Goal: Task Accomplishment & Management: Manage account settings

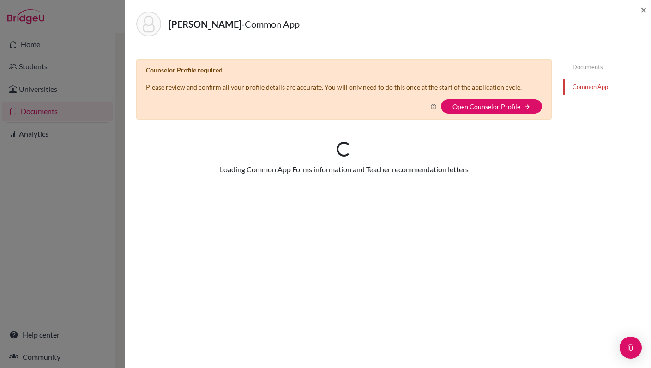
click at [36, 71] on div "Kirkham, Alexander - Common App × × Counselor Profile required Please review an…" at bounding box center [325, 184] width 651 height 368
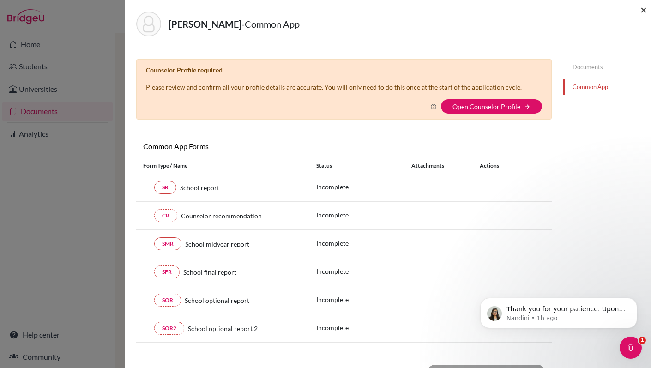
click at [644, 10] on span "×" at bounding box center [644, 9] width 6 height 13
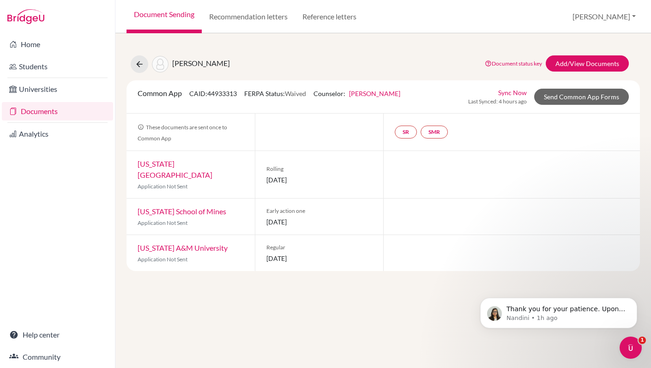
click at [513, 91] on link "Sync Now" at bounding box center [512, 93] width 29 height 10
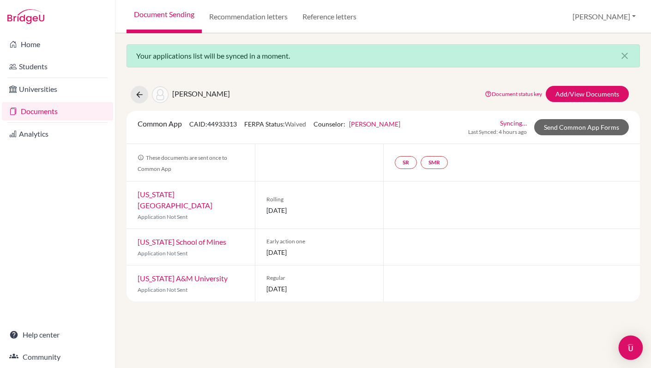
click at [623, 346] on div "Open Intercom Messenger" at bounding box center [631, 348] width 24 height 24
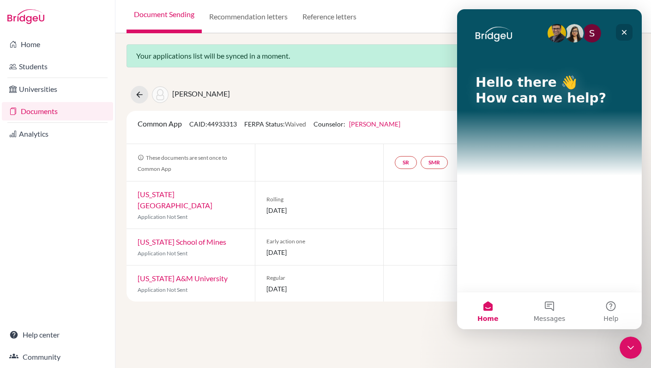
click at [620, 32] on div "Close" at bounding box center [624, 32] width 17 height 17
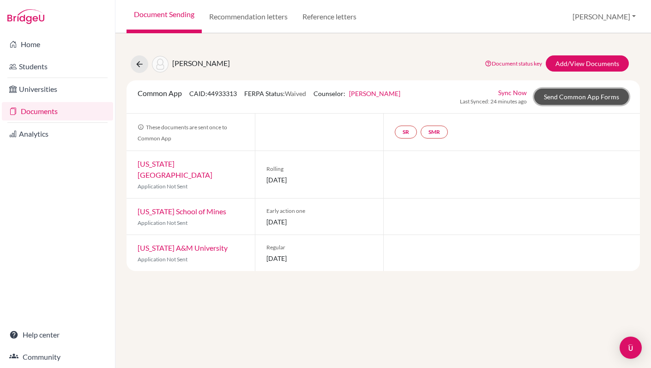
click at [579, 99] on link "Send Common App Forms" at bounding box center [581, 97] width 95 height 16
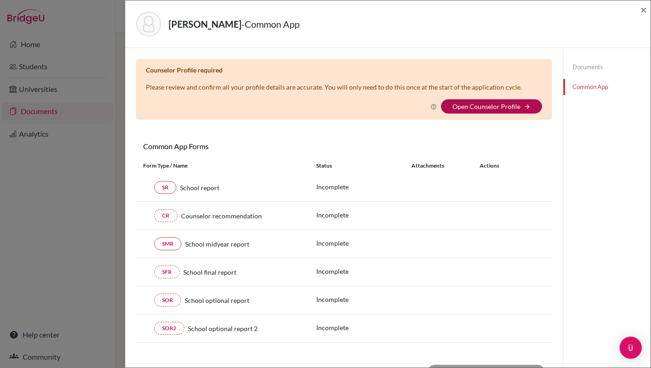
click at [483, 109] on link "Open Counselor Profile" at bounding box center [487, 107] width 68 height 8
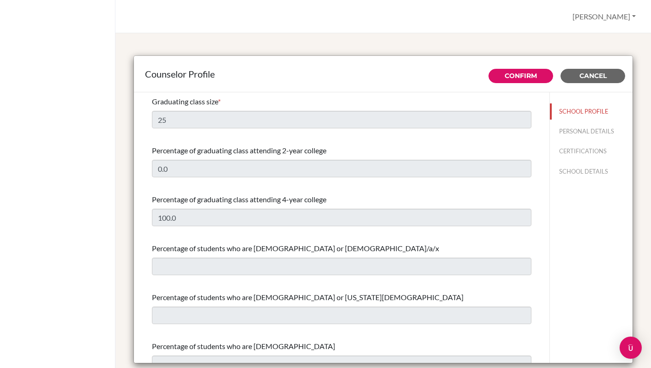
select select "0"
select select "331815"
click at [576, 133] on button "PERSONAL DETAILS" at bounding box center [591, 131] width 83 height 16
type input "[PERSON_NAME]"
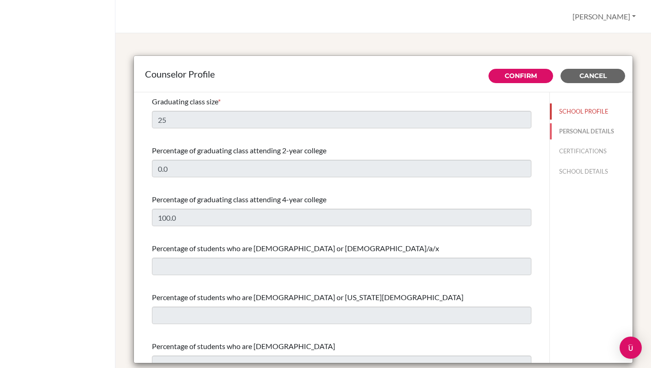
type input "Upper Secondary School Counselor/ University Counselor"
type input "994.124-041-201"
type input "[EMAIL_ADDRESS][PERSON_NAME][DOMAIN_NAME]"
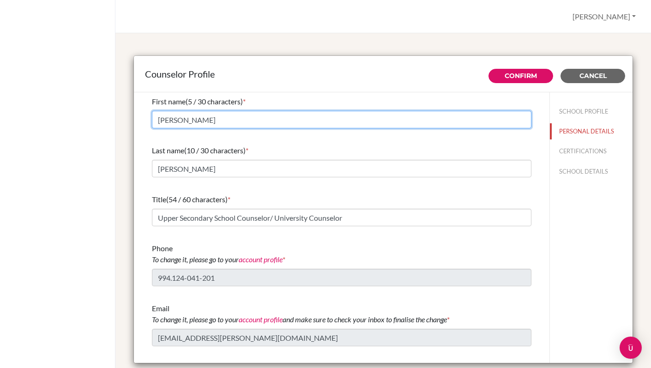
click at [320, 126] on input "[PERSON_NAME]" at bounding box center [342, 120] width 380 height 18
click at [188, 124] on input "[PERSON_NAME]" at bounding box center [342, 120] width 380 height 18
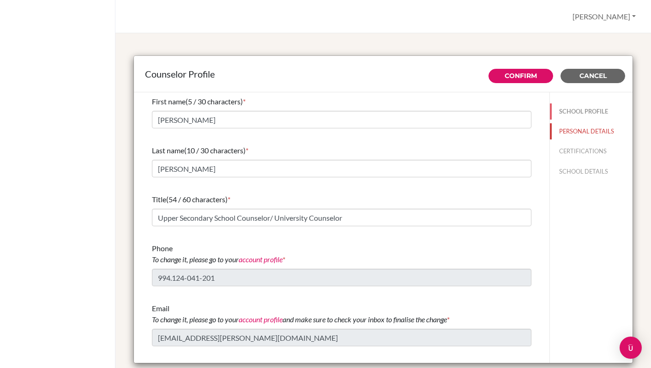
click at [575, 112] on button "SCHOOL PROFILE" at bounding box center [591, 111] width 83 height 16
type input "25"
type input "0.0"
type input "100.0"
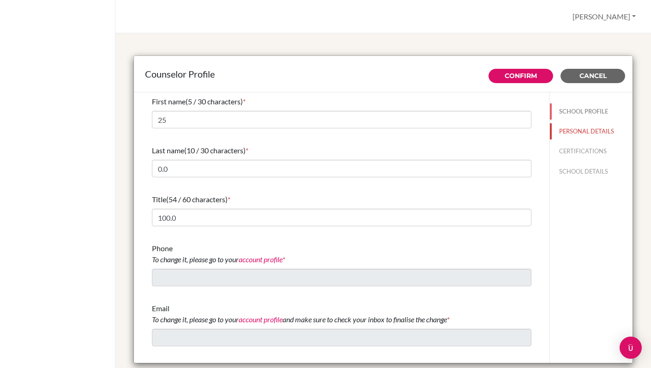
select select "0"
select select "331815"
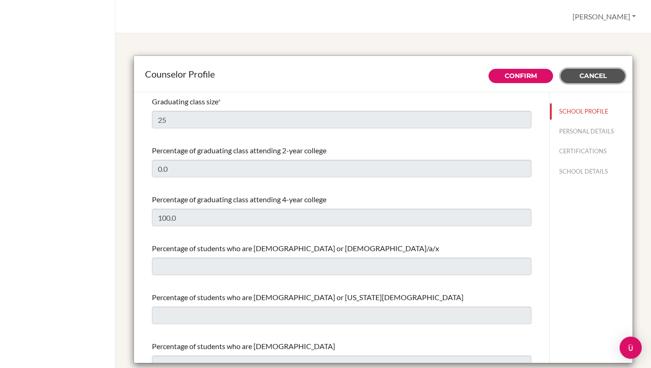
click at [586, 77] on span "Cancel" at bounding box center [593, 76] width 27 height 8
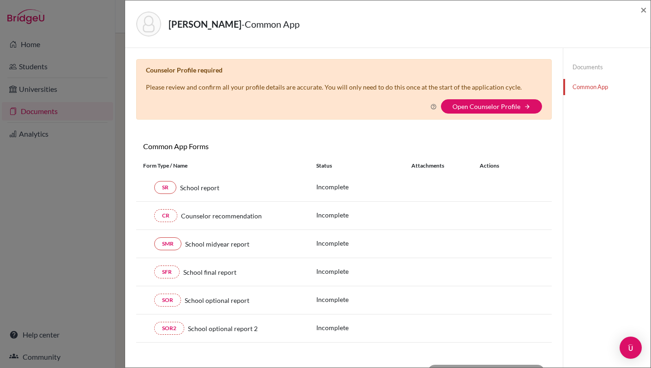
click at [589, 67] on link "Documents" at bounding box center [607, 67] width 87 height 16
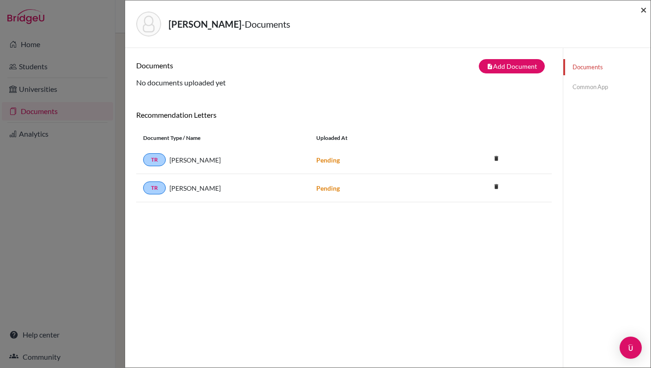
click at [643, 11] on span "×" at bounding box center [644, 9] width 6 height 13
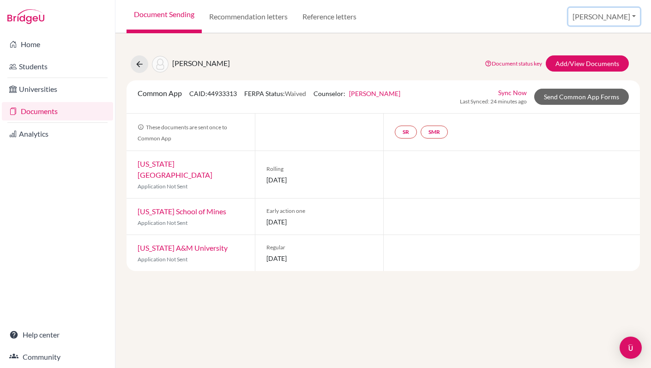
click at [619, 18] on button "[PERSON_NAME]" at bounding box center [605, 17] width 72 height 18
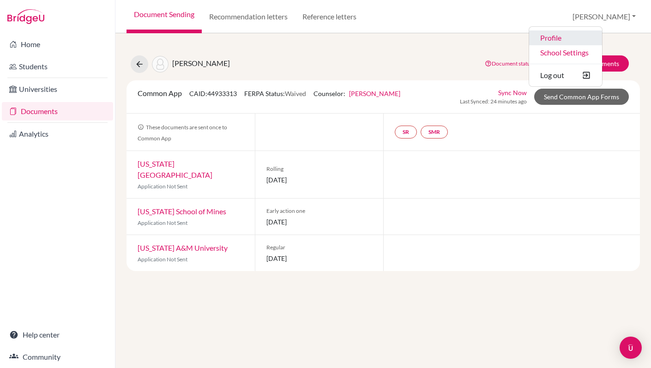
click at [592, 41] on link "Profile" at bounding box center [565, 37] width 73 height 15
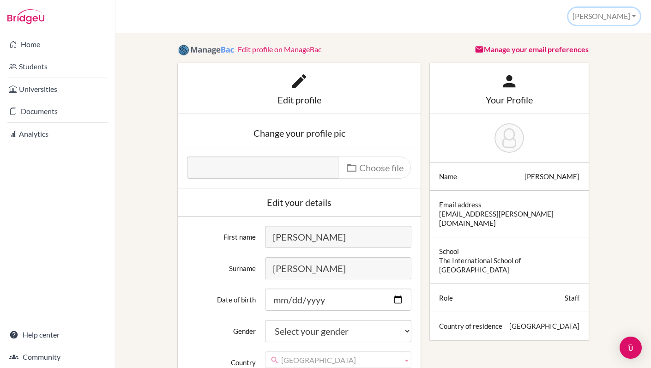
click at [636, 16] on button "[PERSON_NAME]" at bounding box center [605, 16] width 72 height 17
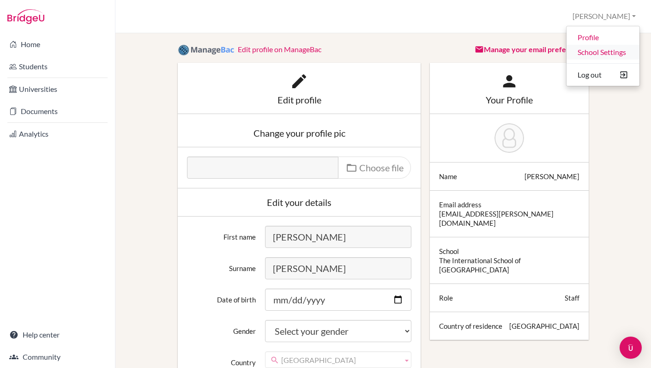
click at [600, 53] on link "School Settings" at bounding box center [603, 52] width 73 height 15
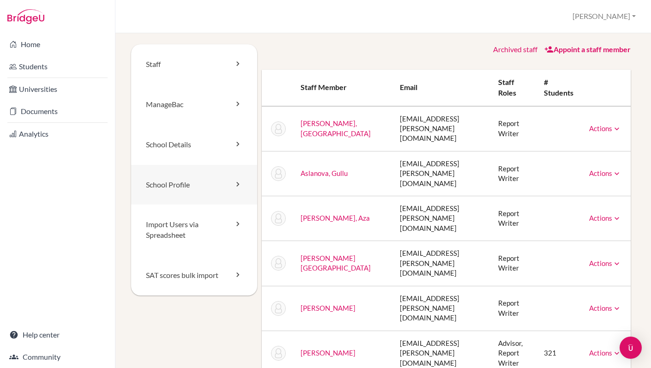
click at [180, 188] on link "School Profile" at bounding box center [194, 185] width 126 height 40
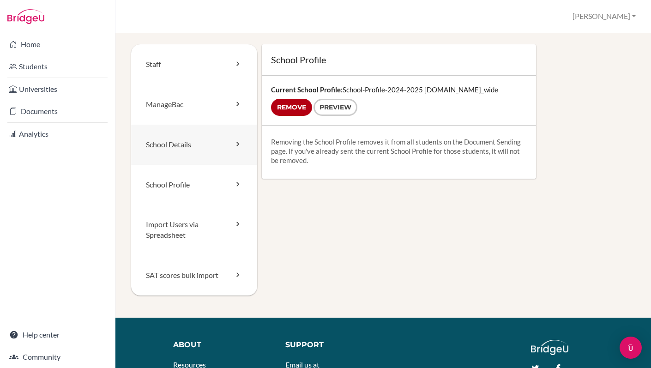
click at [174, 142] on link "School Details" at bounding box center [194, 145] width 126 height 40
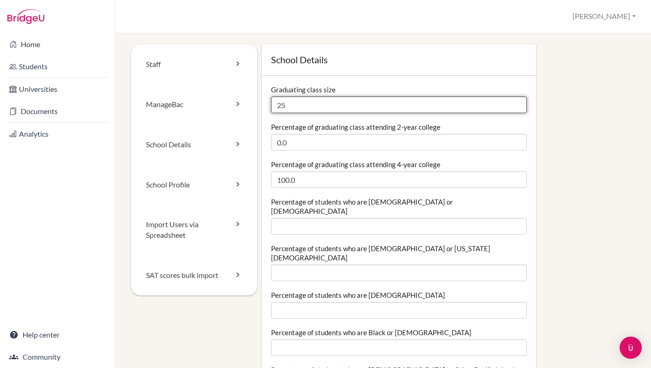
drag, startPoint x: 288, startPoint y: 104, endPoint x: 273, endPoint y: 105, distance: 15.7
click at [273, 105] on input "25" at bounding box center [399, 105] width 256 height 17
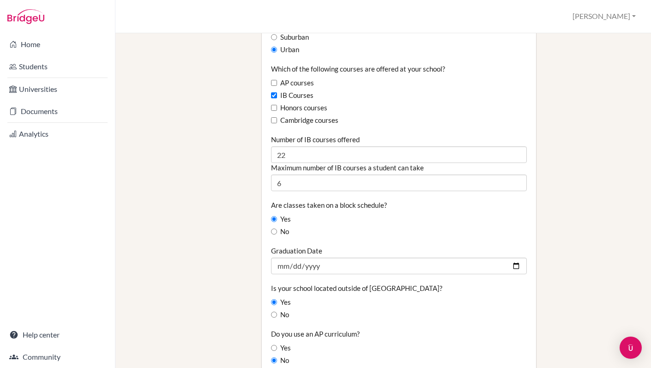
scroll to position [589, 0]
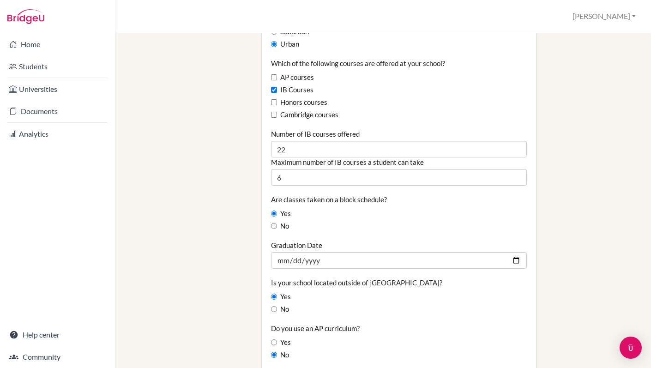
type input "33"
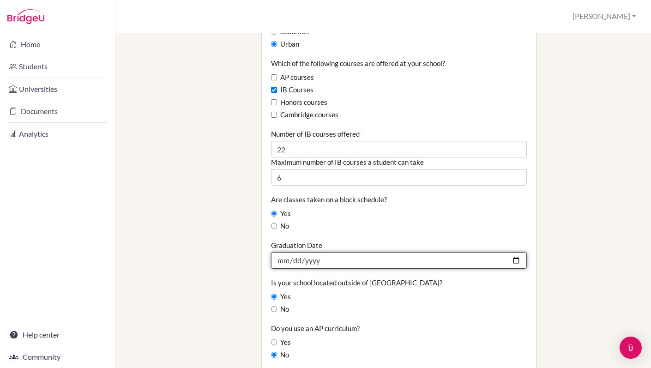
click at [308, 252] on input "2025-05-28" at bounding box center [399, 260] width 256 height 17
click at [517, 252] on input "2025-05-28" at bounding box center [399, 260] width 256 height 17
type input "2026-05-28"
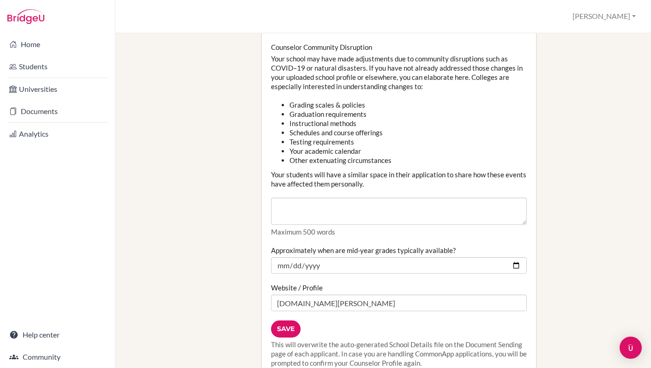
scroll to position [1065, 0]
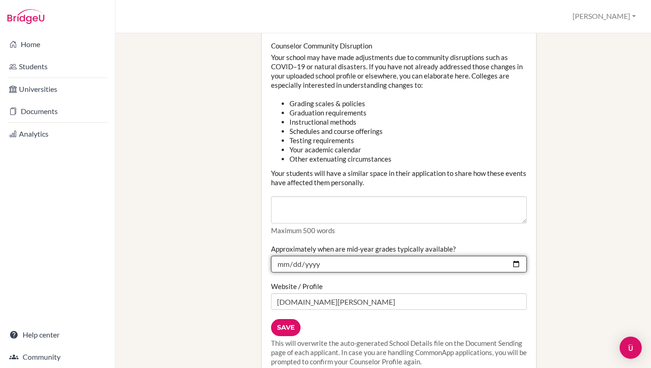
click at [325, 256] on input "2024-01-20" at bounding box center [399, 264] width 256 height 17
click at [312, 256] on input "2024-01-20" at bounding box center [399, 264] width 256 height 17
click at [315, 256] on input "2024-01-20" at bounding box center [399, 264] width 256 height 17
click at [516, 256] on input "2024-01-20" at bounding box center [399, 264] width 256 height 17
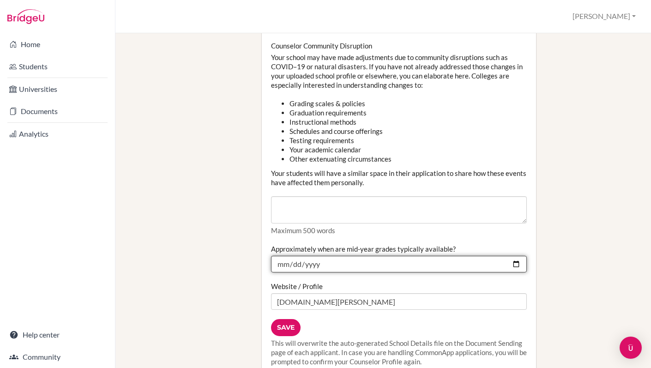
click at [315, 256] on input "2024-01-22" at bounding box center [399, 264] width 256 height 17
click at [322, 256] on input "2024-01-22" at bounding box center [399, 264] width 256 height 17
click at [319, 256] on input "2024-01-22" at bounding box center [399, 264] width 256 height 17
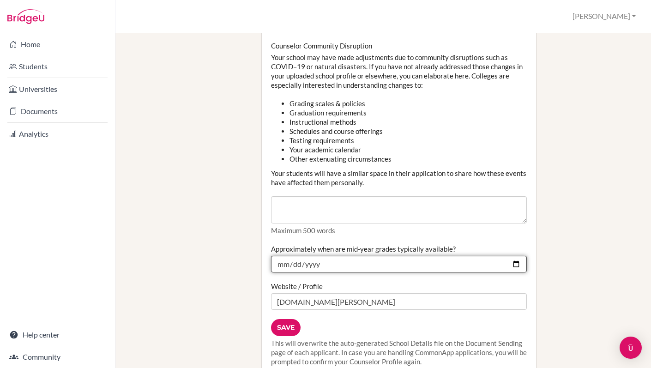
click at [516, 256] on input "2024-01-22" at bounding box center [399, 264] width 256 height 17
type input "2026-01-20"
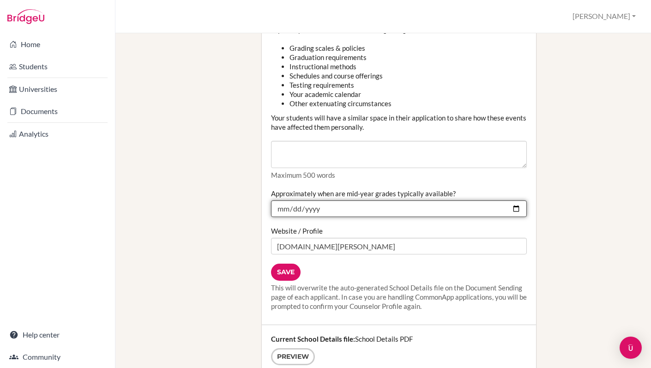
scroll to position [1129, 0]
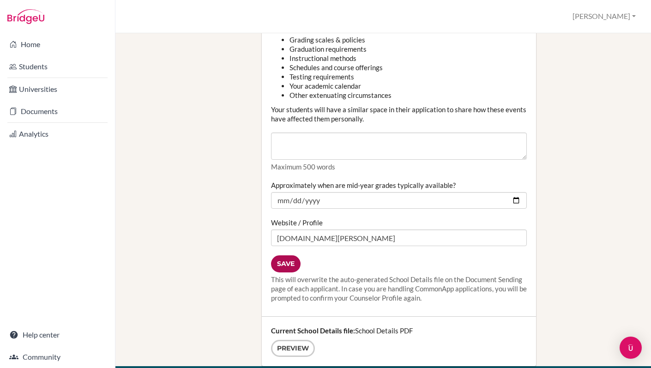
click at [290, 255] on input "Save" at bounding box center [286, 263] width 30 height 17
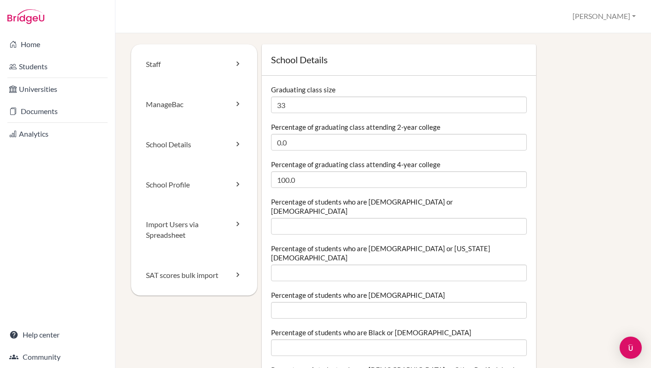
scroll to position [574, 0]
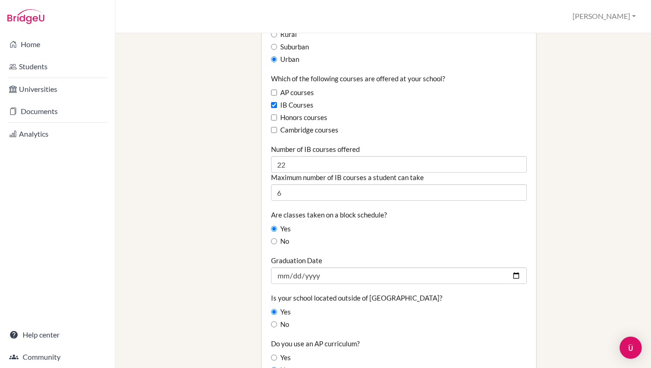
click at [513, 267] on input "2026-05-28" at bounding box center [399, 275] width 256 height 17
type input "[DATE]"
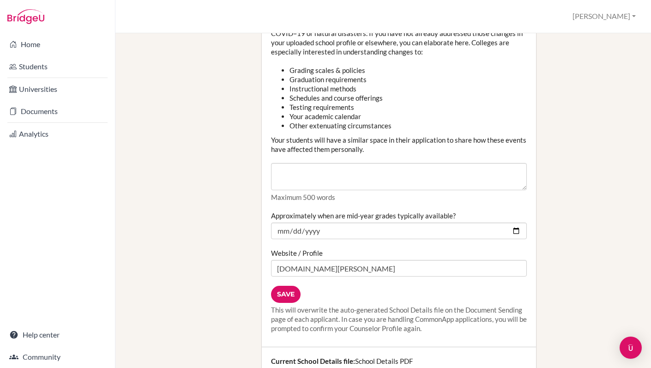
scroll to position [1112, 0]
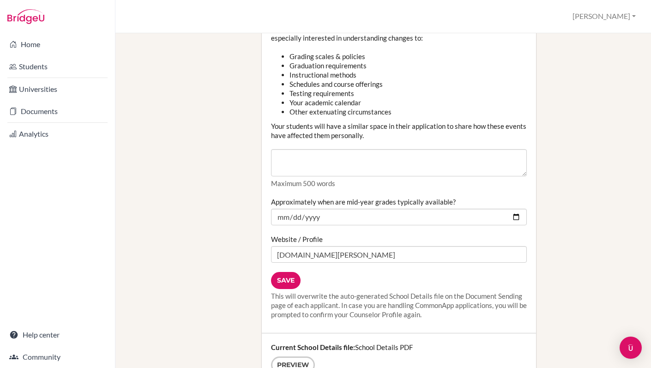
click at [295, 272] on div "Save This will overwrite the auto-generated School Details file on the Document…" at bounding box center [399, 295] width 256 height 47
click at [293, 272] on input "Save" at bounding box center [286, 280] width 30 height 17
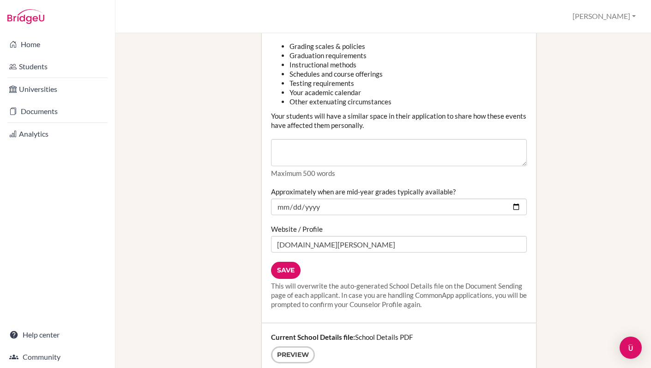
scroll to position [1259, 0]
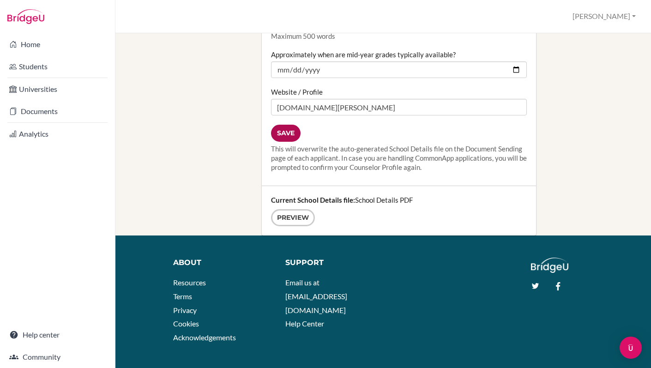
click at [285, 125] on input "Save" at bounding box center [286, 133] width 30 height 17
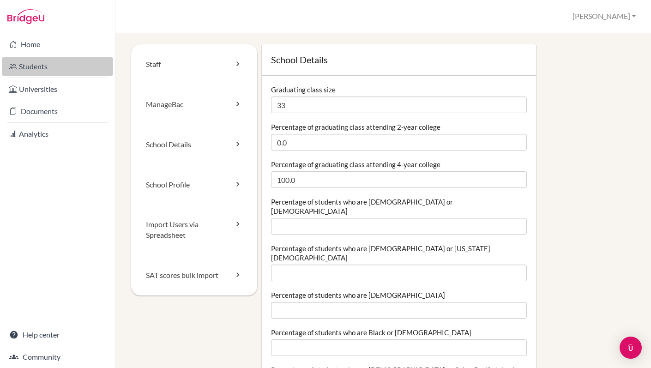
click at [34, 66] on link "Students" at bounding box center [57, 66] width 111 height 18
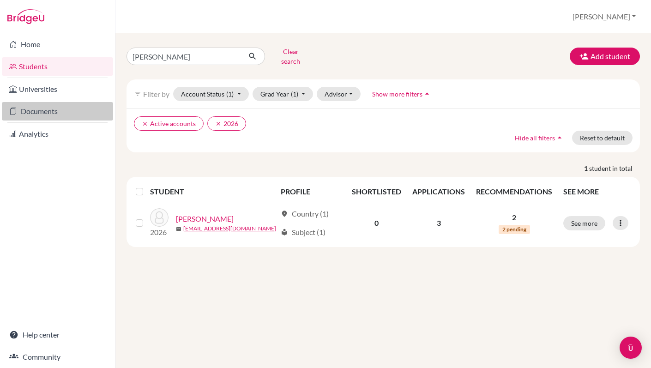
click at [34, 109] on link "Documents" at bounding box center [57, 111] width 111 height 18
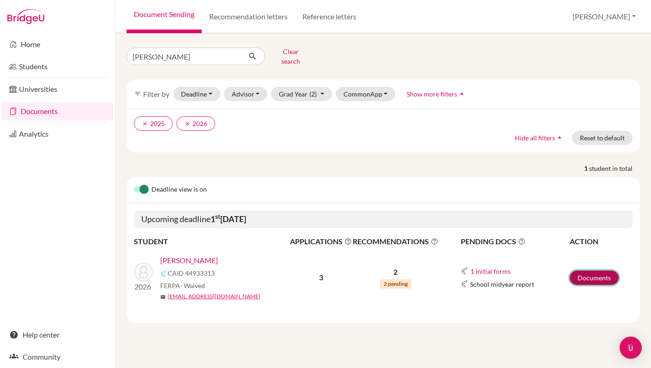
click at [598, 271] on link "Documents" at bounding box center [594, 278] width 49 height 14
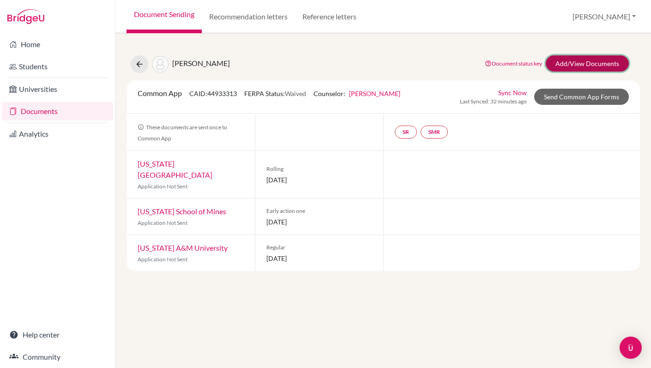
click at [586, 65] on link "Add/View Documents" at bounding box center [587, 63] width 83 height 16
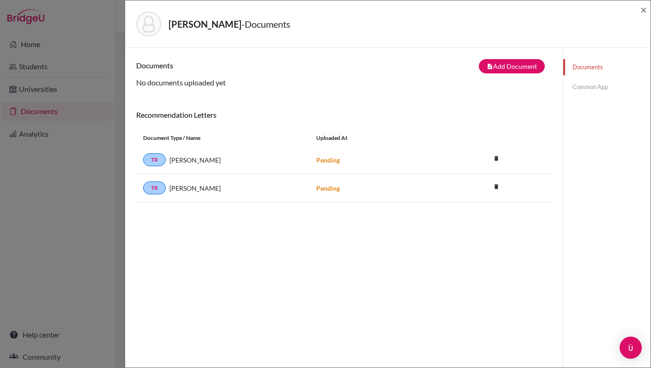
click at [591, 88] on link "Common App" at bounding box center [607, 87] width 87 height 16
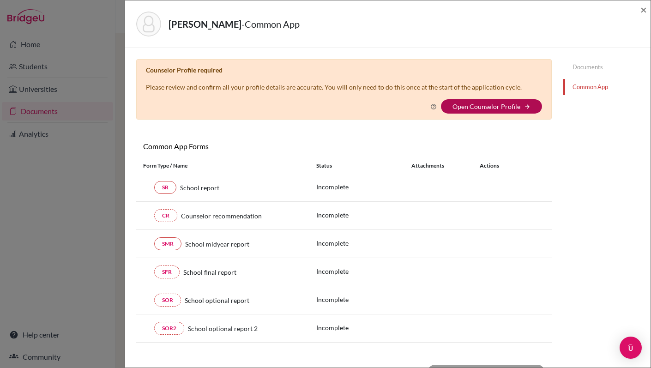
click at [506, 106] on link "Open Counselor Profile" at bounding box center [487, 107] width 68 height 8
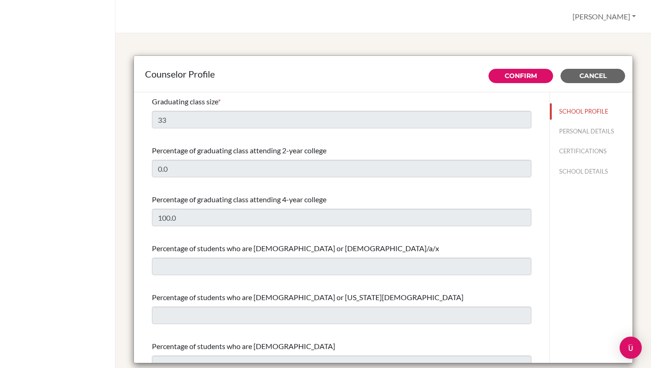
select select "0"
select select "331815"
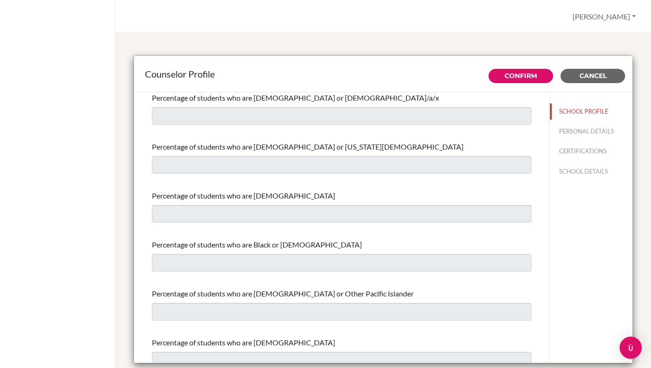
scroll to position [184, 0]
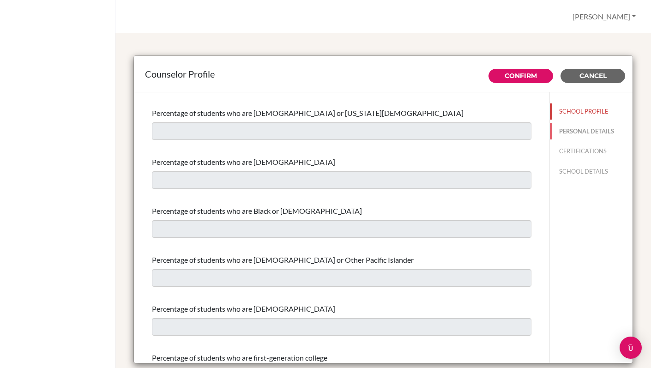
click at [573, 132] on button "PERSONAL DETAILS" at bounding box center [591, 131] width 83 height 16
type input "[PERSON_NAME]"
type input "Upper Secondary School Counselor/ University Counselor"
type input "994.124-041-201"
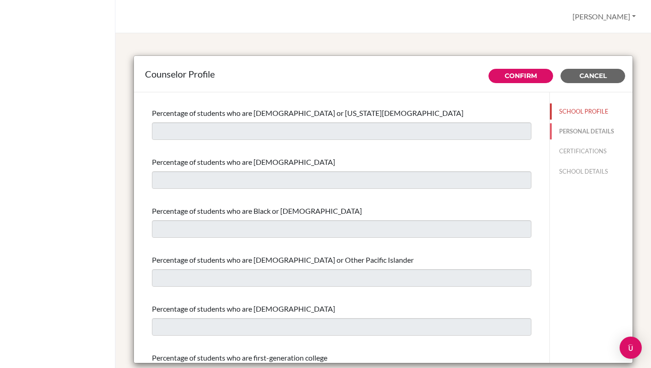
type input "[EMAIL_ADDRESS][PERSON_NAME][DOMAIN_NAME]"
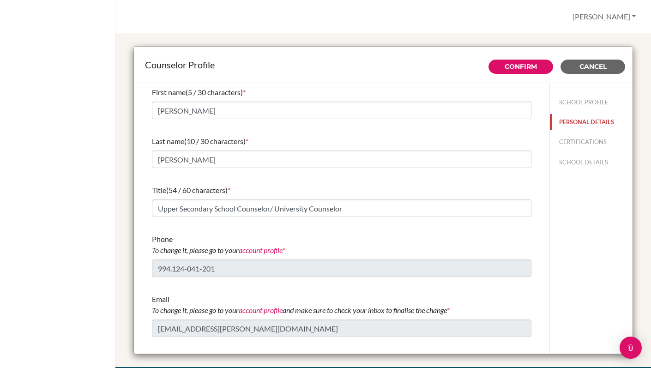
scroll to position [0, 0]
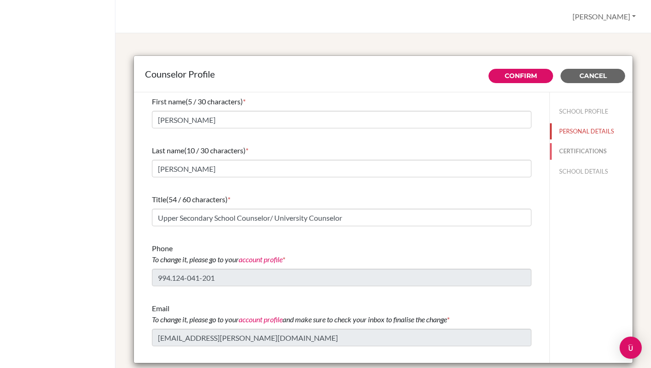
click at [572, 151] on button "CERTIFICATIONS" at bounding box center [591, 151] width 83 height 16
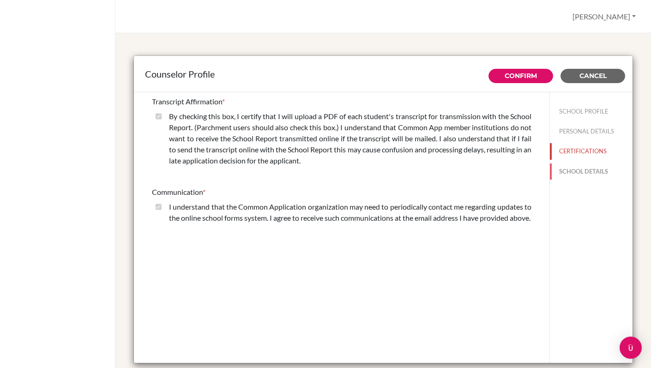
click at [582, 171] on button "SCHOOL DETAILS" at bounding box center [591, 172] width 83 height 16
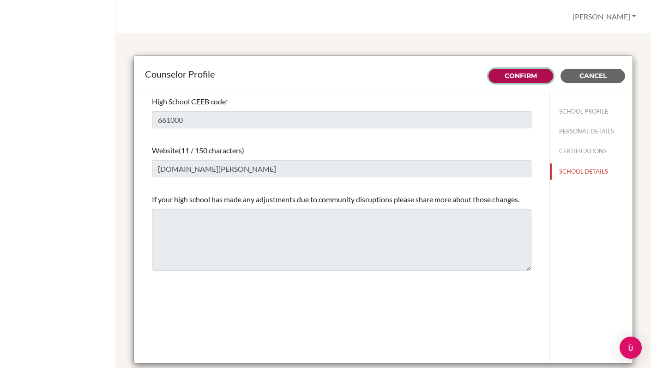
click at [523, 77] on link "Confirm" at bounding box center [521, 76] width 32 height 8
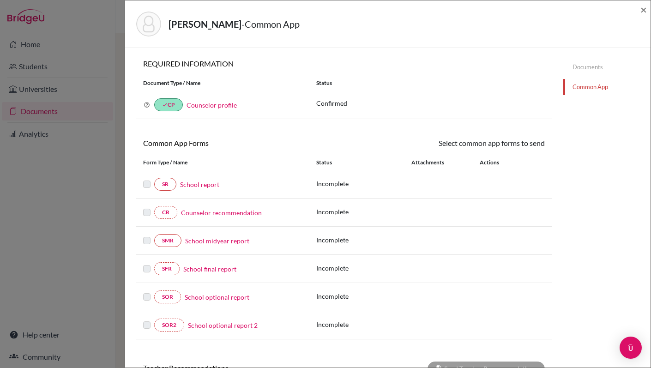
click at [199, 185] on link "School report" at bounding box center [199, 185] width 39 height 10
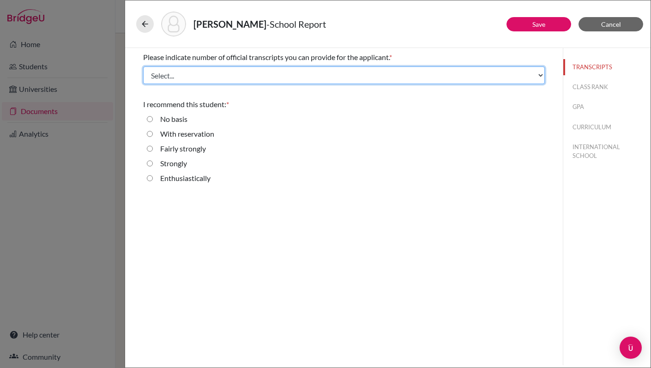
click at [246, 78] on select "Select... 1 2 3 4" at bounding box center [344, 76] width 402 height 18
select select "2"
click at [143, 67] on select "Select... 1 2 3 4" at bounding box center [344, 76] width 402 height 18
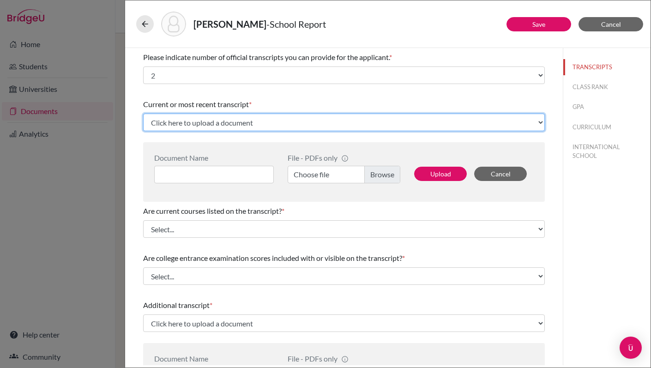
click at [286, 121] on select "Click here to upload a document Upload New File" at bounding box center [344, 123] width 402 height 18
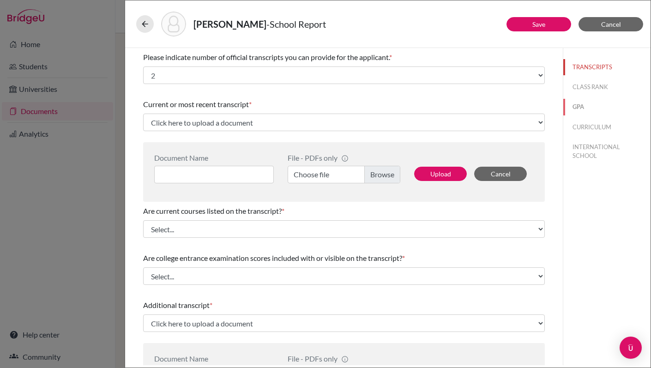
click at [583, 105] on button "GPA" at bounding box center [607, 107] width 87 height 16
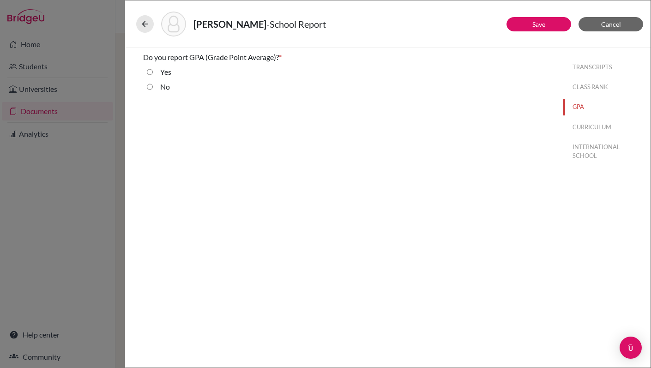
click at [151, 87] on input "No" at bounding box center [150, 86] width 6 height 11
radio input "true"
click at [595, 85] on button "CLASS RANK" at bounding box center [607, 87] width 87 height 16
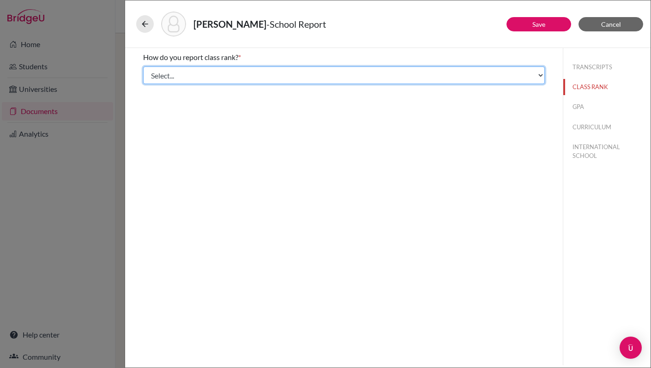
click at [219, 73] on select "Select... Exact Decile Quintile Quartile None" at bounding box center [344, 76] width 402 height 18
click at [143, 67] on select "Select... Exact Decile Quintile Quartile None" at bounding box center [344, 76] width 402 height 18
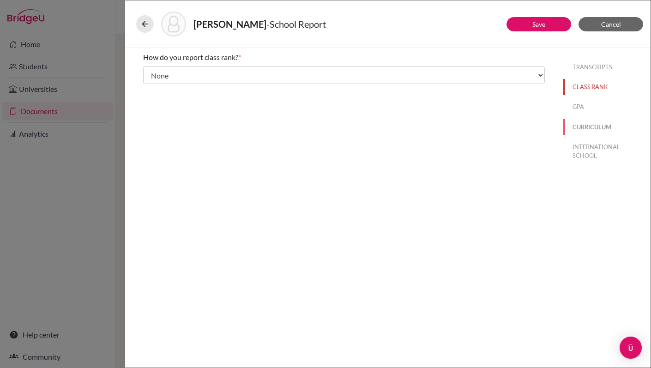
click at [578, 129] on button "CURRICULUM" at bounding box center [607, 127] width 87 height 16
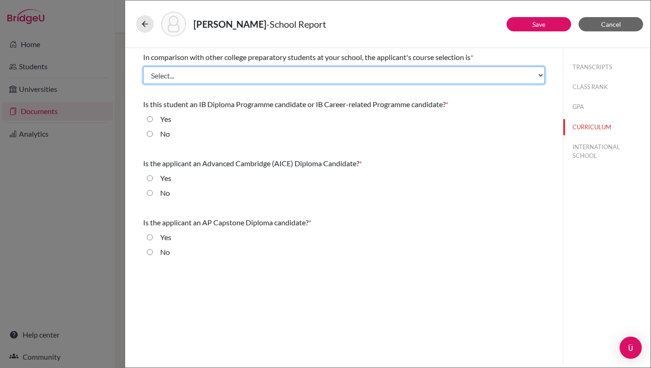
click at [261, 76] on select "Select... Less than demanding Average [PERSON_NAME] Very demanding Most demandi…" at bounding box center [344, 76] width 402 height 18
select select "5"
click at [143, 67] on select "Select... Less than demanding Average [PERSON_NAME] Very demanding Most demandi…" at bounding box center [344, 76] width 402 height 18
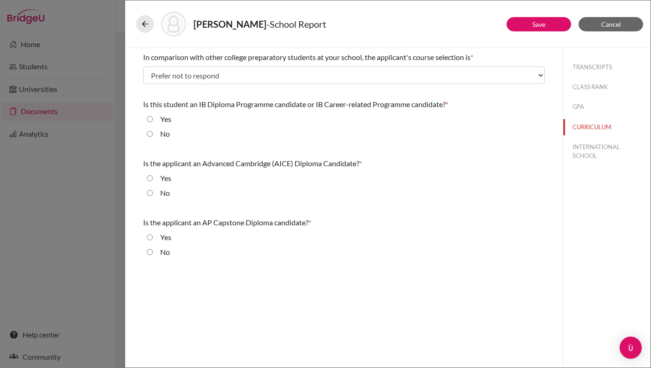
click at [150, 134] on input "No" at bounding box center [150, 133] width 6 height 11
radio input "true"
click at [149, 194] on input "No" at bounding box center [150, 193] width 6 height 11
radio input "true"
click at [149, 251] on input "No" at bounding box center [150, 252] width 6 height 11
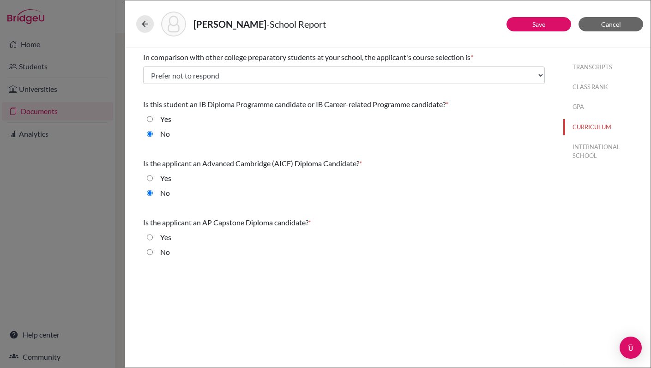
radio input "true"
click at [586, 148] on button "INTERNATIONAL SCHOOL" at bounding box center [607, 151] width 87 height 25
select select "Select..."
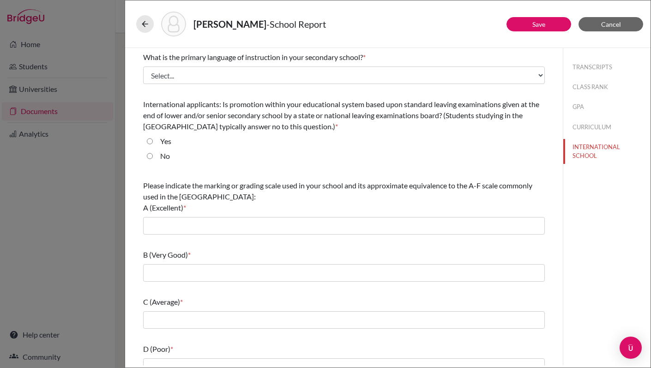
click at [150, 156] on input "No" at bounding box center [150, 156] width 6 height 11
radio input "true"
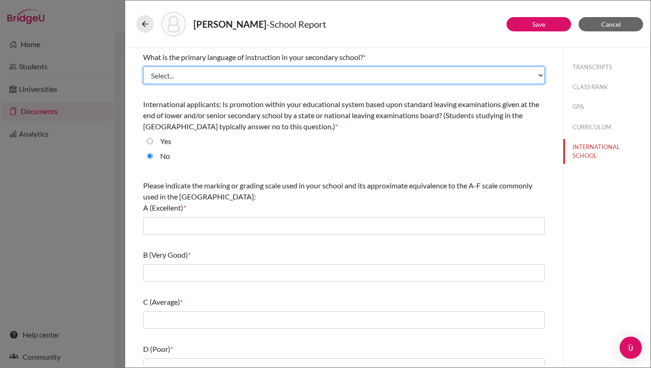
click at [251, 77] on select "Select... Albanian Arabic Armenian Assamese Azerbaijani Belarusian Bengali Bulg…" at bounding box center [344, 76] width 402 height 18
select select "14"
click at [143, 67] on select "Select... Albanian Arabic Armenian Assamese Azerbaijani Belarusian Bengali Bulg…" at bounding box center [344, 76] width 402 height 18
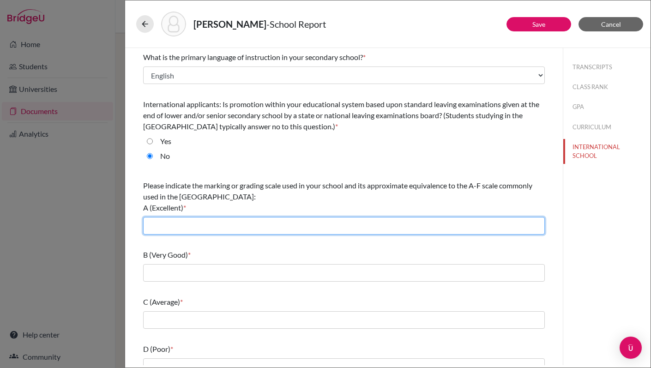
click at [261, 229] on input "text" at bounding box center [344, 226] width 402 height 18
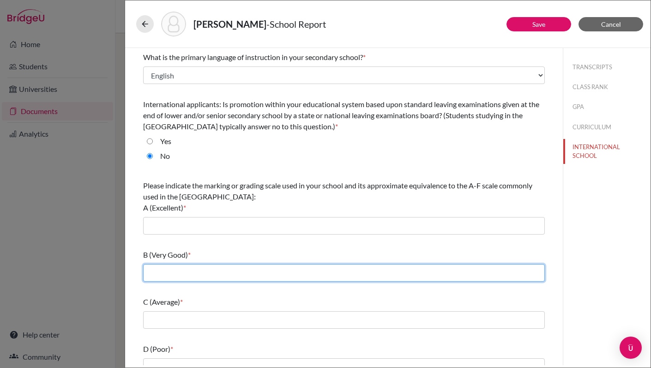
click at [240, 274] on input "text" at bounding box center [344, 273] width 402 height 18
type input "5-4"
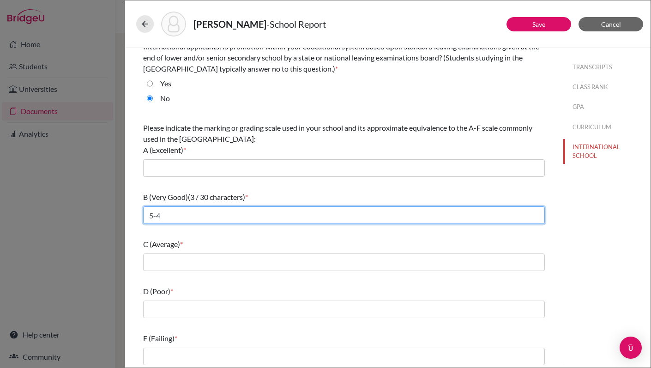
scroll to position [61, 0]
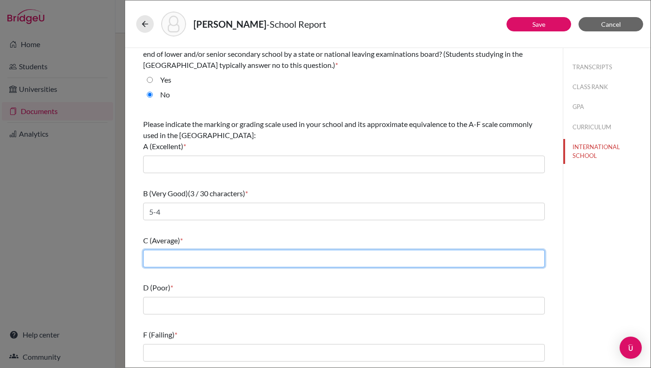
click at [210, 255] on input "text" at bounding box center [344, 259] width 402 height 18
type input "4-3"
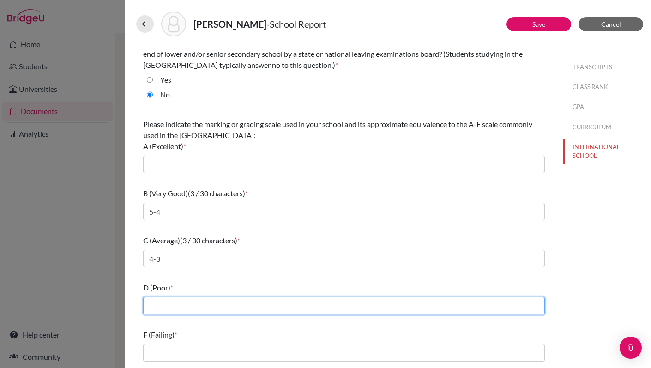
click at [202, 302] on input "text" at bounding box center [344, 306] width 402 height 18
type input "2"
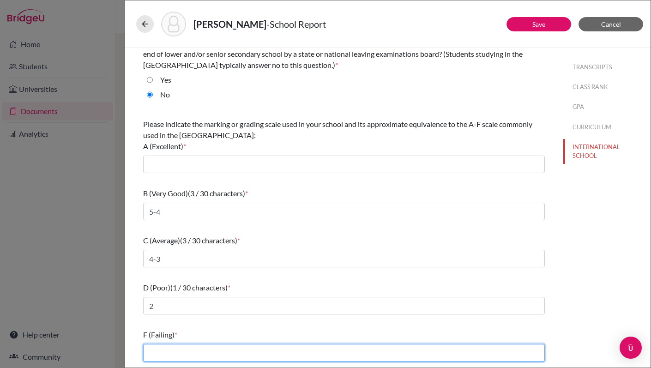
click at [199, 354] on input "text" at bounding box center [344, 353] width 402 height 18
type input "1"
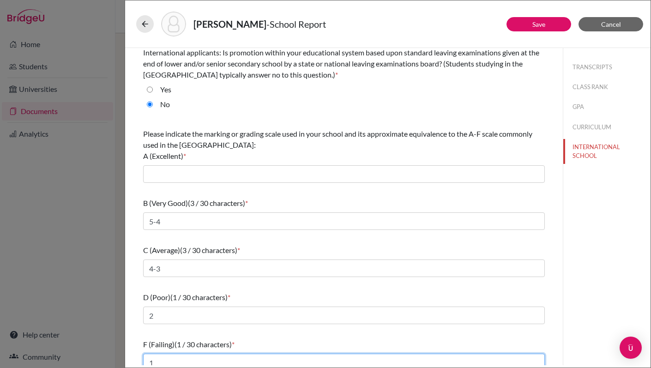
scroll to position [0, 0]
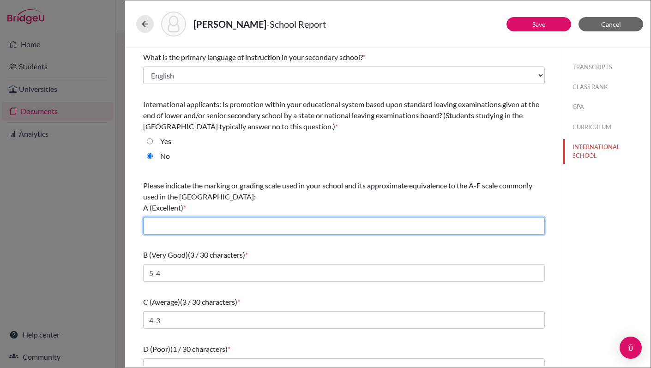
click at [290, 223] on input "text" at bounding box center [344, 226] width 402 height 18
drag, startPoint x: 171, startPoint y: 225, endPoint x: 133, endPoint y: 222, distance: 38.9
click at [133, 222] on div "What is the primary language of instruction in your secondary school? * Select.…" at bounding box center [344, 237] width 424 height 379
click at [171, 226] on input "IB 1-7 45 total" at bounding box center [344, 226] width 402 height 18
drag, startPoint x: 172, startPoint y: 228, endPoint x: 201, endPoint y: 226, distance: 29.6
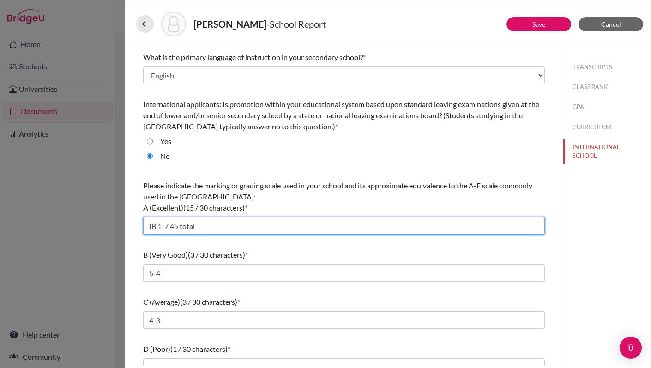
click at [201, 226] on input "IB 1-7 45 total" at bounding box center [344, 226] width 402 height 18
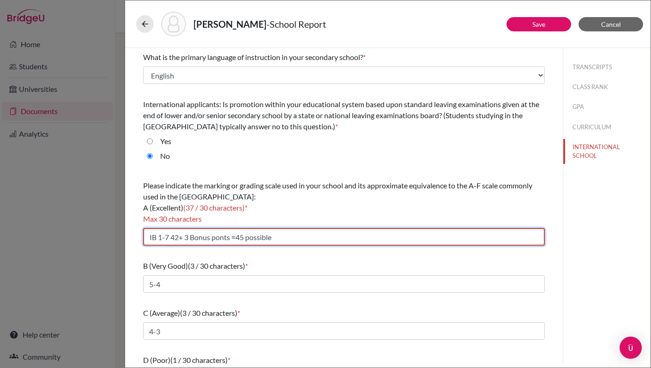
drag, startPoint x: 282, startPoint y: 237, endPoint x: 175, endPoint y: 232, distance: 107.3
click at [173, 234] on input "IB 1-7 42+ 3 Bonus ponts =45 possible" at bounding box center [344, 237] width 402 height 18
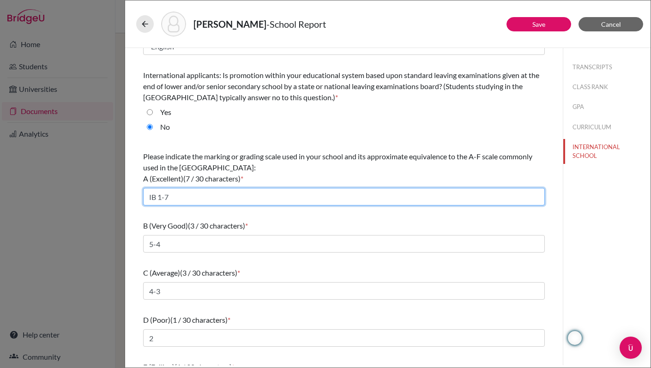
scroll to position [30, 0]
click at [195, 201] on input "IB 1-7" at bounding box center [344, 197] width 402 height 18
drag, startPoint x: 174, startPoint y: 196, endPoint x: 138, endPoint y: 194, distance: 36.1
click at [138, 194] on div "What is the primary language of instruction in your secondary school? * Select.…" at bounding box center [344, 207] width 424 height 379
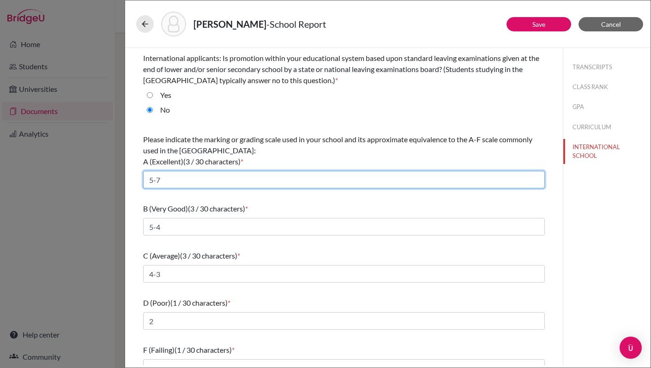
scroll to position [61, 0]
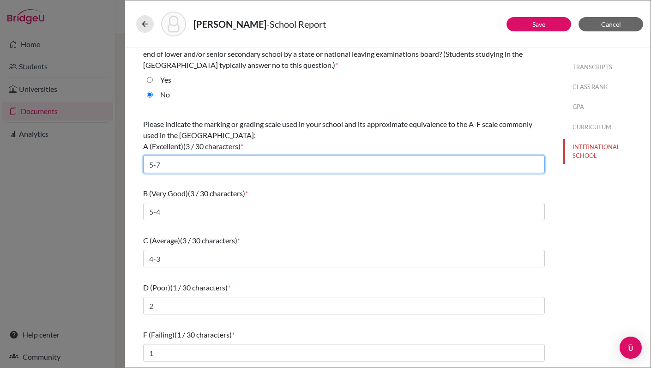
drag, startPoint x: 152, startPoint y: 165, endPoint x: 142, endPoint y: 166, distance: 10.7
click at [142, 166] on div "What is the primary language of instruction in your secondary school? * Select.…" at bounding box center [344, 176] width 424 height 379
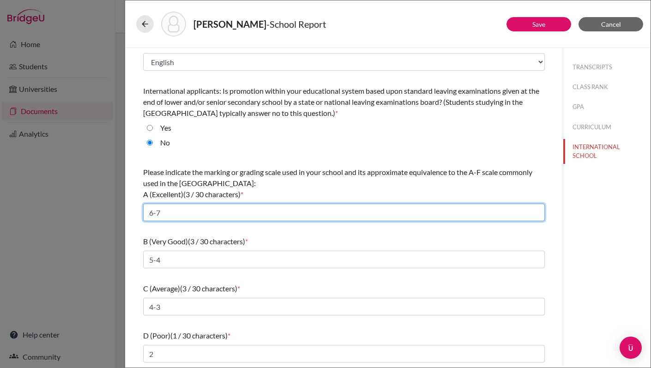
scroll to position [0, 0]
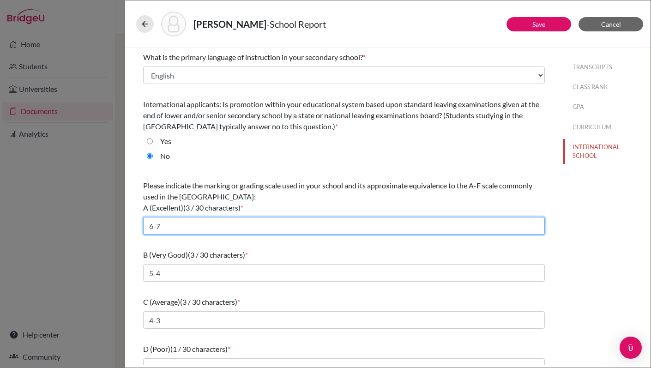
type input "6-7"
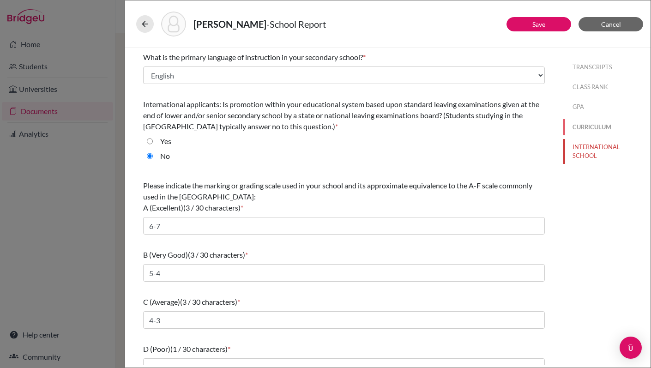
click at [586, 127] on button "CURRICULUM" at bounding box center [607, 127] width 87 height 16
select select "5"
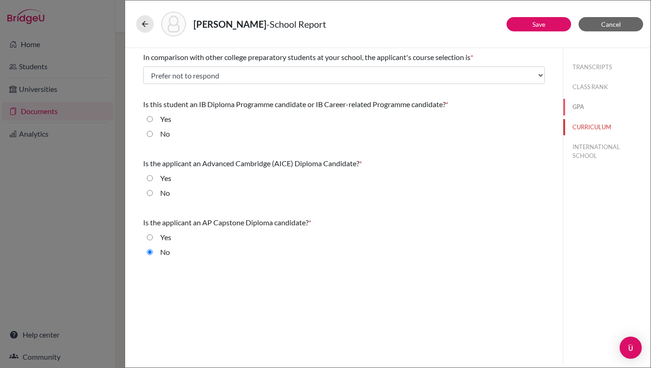
click at [580, 108] on button "GPA" at bounding box center [607, 107] width 87 height 16
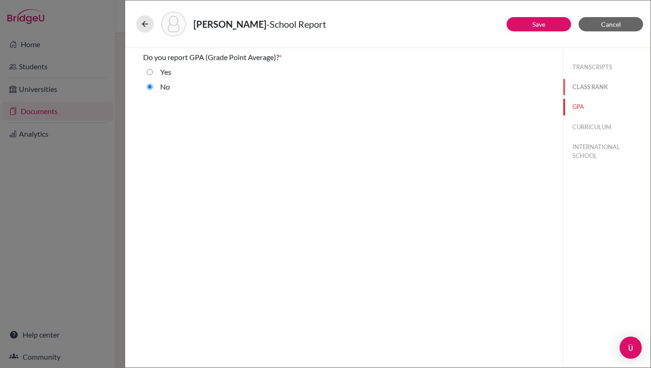
click at [584, 83] on button "CLASS RANK" at bounding box center [607, 87] width 87 height 16
click at [585, 66] on button "TRANSCRIPTS" at bounding box center [607, 67] width 87 height 16
select select "2"
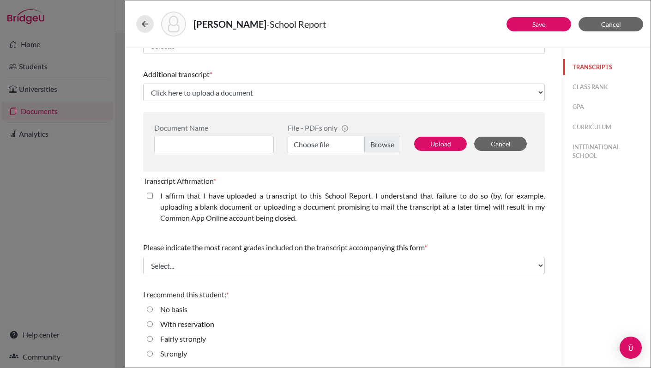
scroll to position [247, 0]
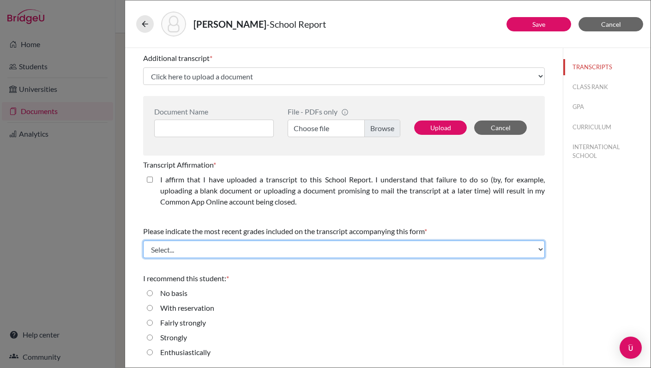
click at [401, 249] on select "Select... Final junior year grades 1st Quarter senior year grades 2nd Quarter/1…" at bounding box center [344, 250] width 402 height 18
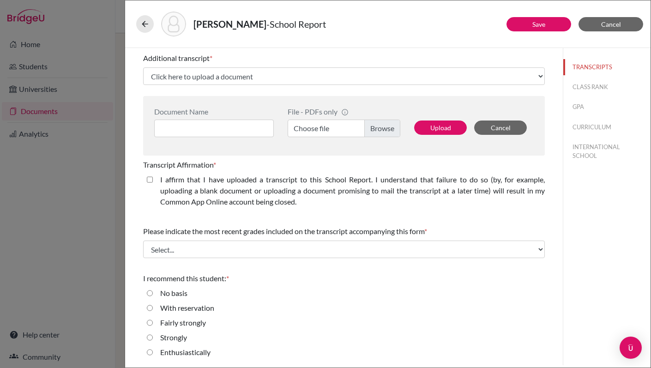
click at [150, 339] on input "Strongly" at bounding box center [150, 337] width 6 height 11
radio input "true"
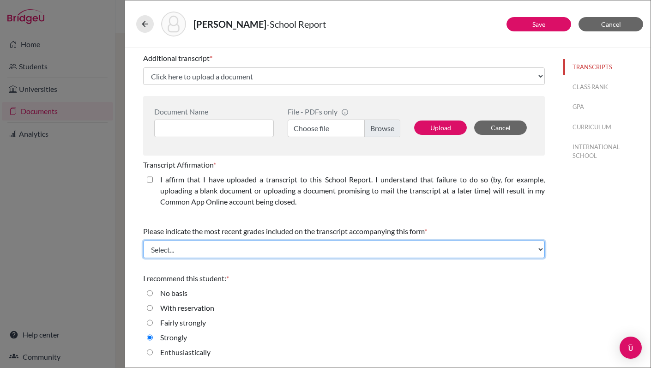
click at [253, 254] on select "Select... Final junior year grades 1st Quarter senior year grades 2nd Quarter/1…" at bounding box center [344, 250] width 402 height 18
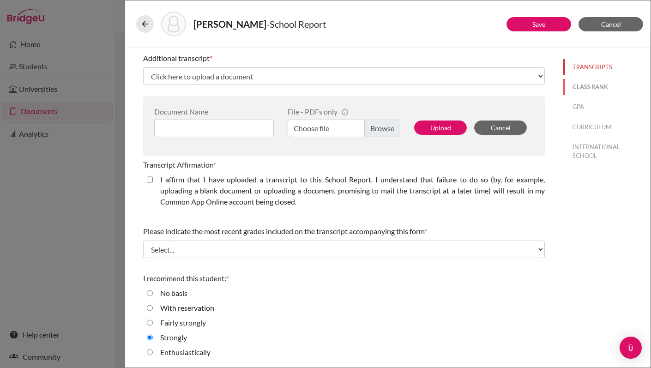
click at [584, 89] on button "CLASS RANK" at bounding box center [607, 87] width 87 height 16
select select "5"
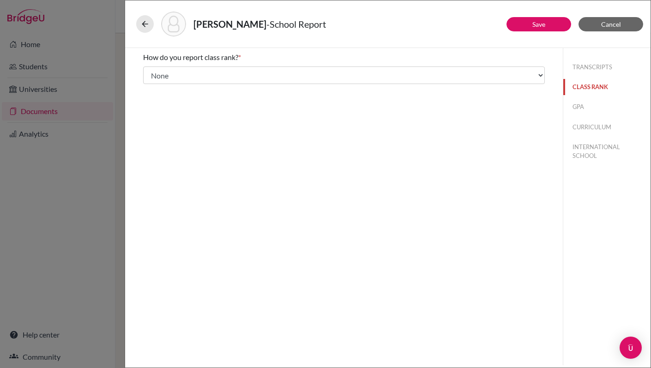
scroll to position [0, 0]
click at [578, 111] on button "GPA" at bounding box center [607, 107] width 87 height 16
click at [584, 128] on button "CURRICULUM" at bounding box center [607, 127] width 87 height 16
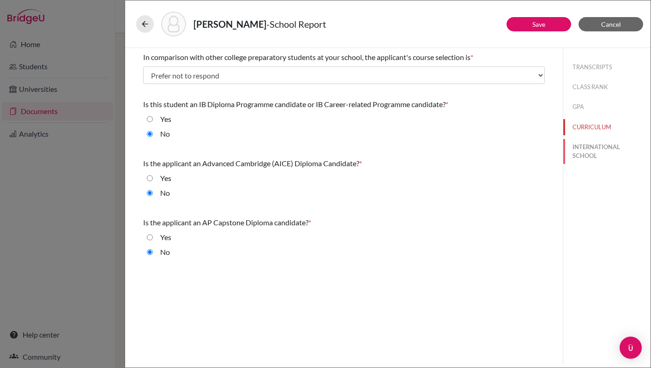
click at [592, 153] on button "INTERNATIONAL SCHOOL" at bounding box center [607, 151] width 87 height 25
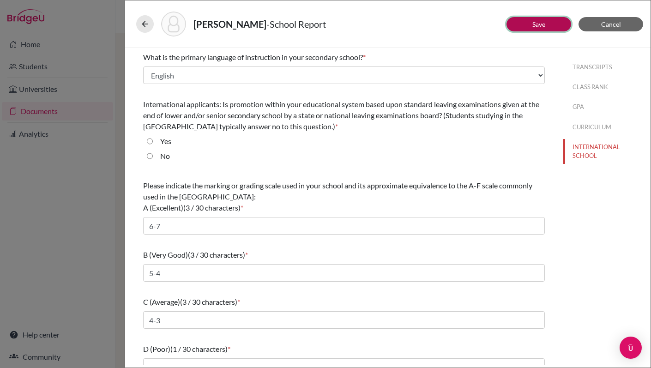
click at [548, 24] on button "Save" at bounding box center [539, 24] width 65 height 14
select select "2"
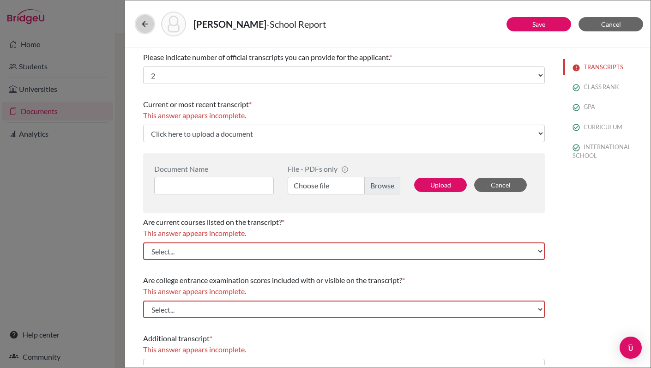
click at [148, 27] on icon at bounding box center [144, 23] width 9 height 9
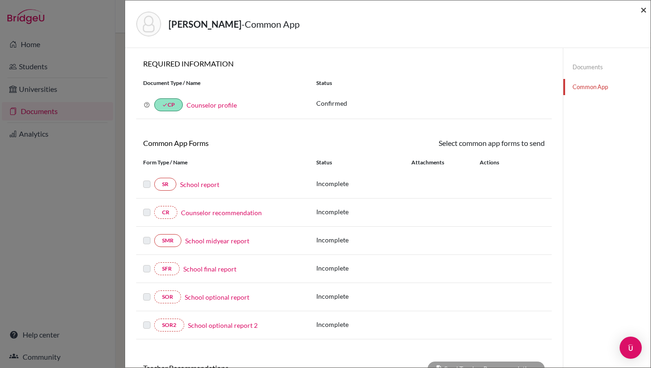
click at [644, 11] on span "×" at bounding box center [644, 9] width 6 height 13
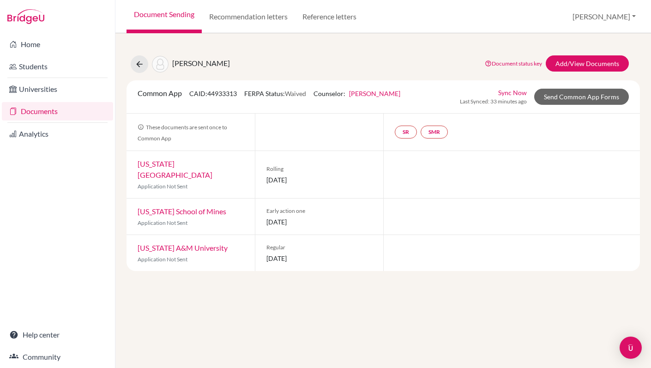
click at [193, 165] on link "[US_STATE][GEOGRAPHIC_DATA]" at bounding box center [175, 169] width 75 height 20
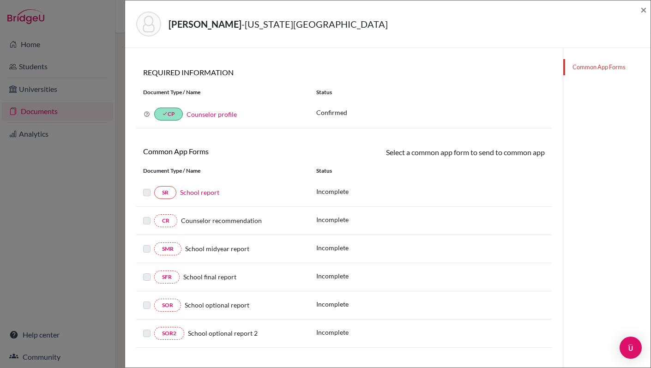
scroll to position [43, 0]
click at [161, 222] on link "CR" at bounding box center [165, 219] width 23 height 13
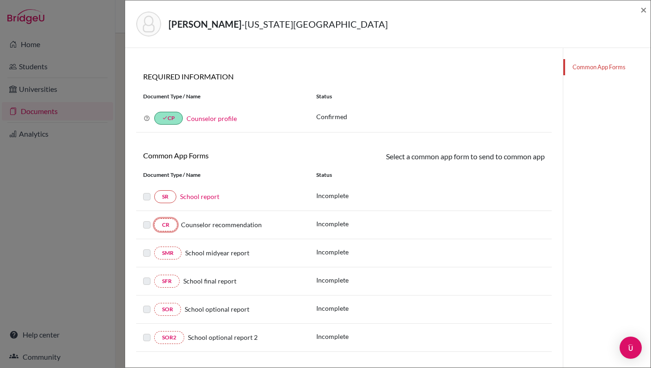
scroll to position [0, 0]
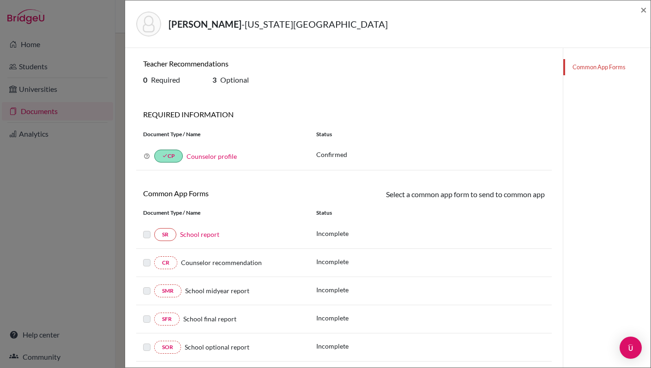
click at [589, 69] on link "Common App Forms" at bounding box center [607, 67] width 87 height 16
click at [642, 11] on span "×" at bounding box center [644, 9] width 6 height 13
